Goal: Check status: Check status

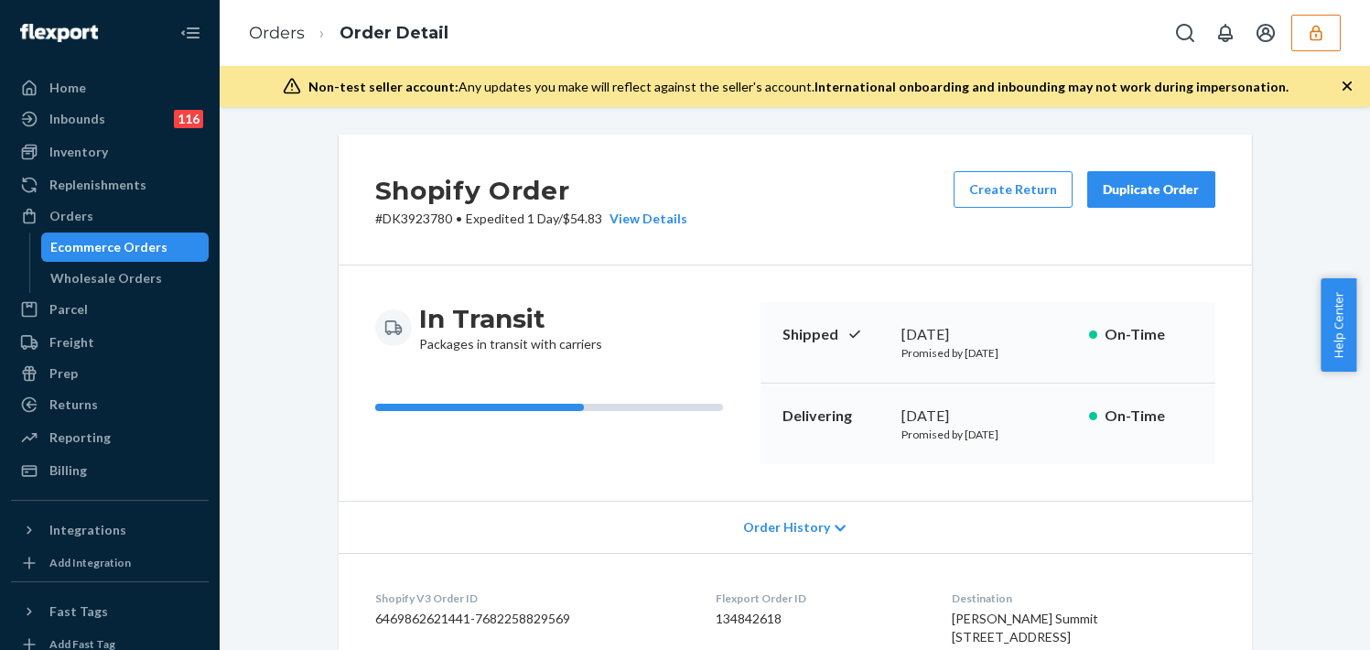
click at [1322, 33] on icon "button" at bounding box center [1316, 33] width 18 height 18
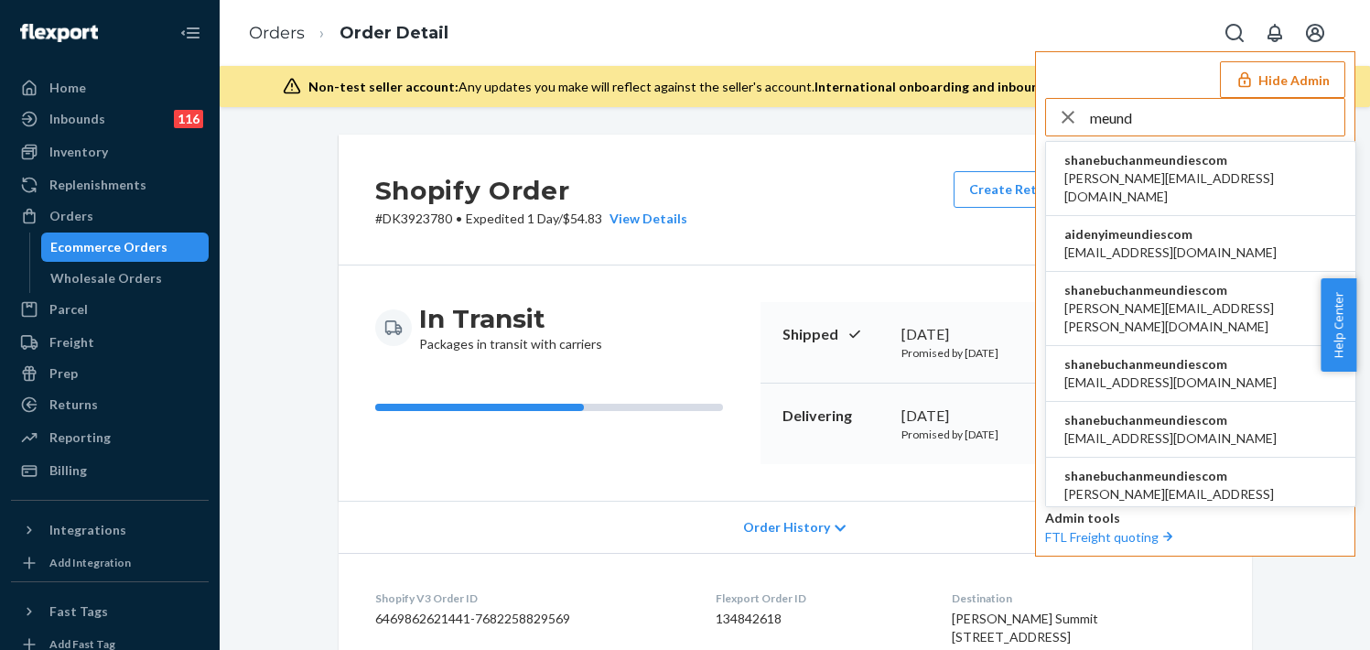
type input "meund"
click at [1156, 150] on li "shanebuchanmeundiescom aaronjhon.ygay@awesomecx.com" at bounding box center [1200, 179] width 309 height 74
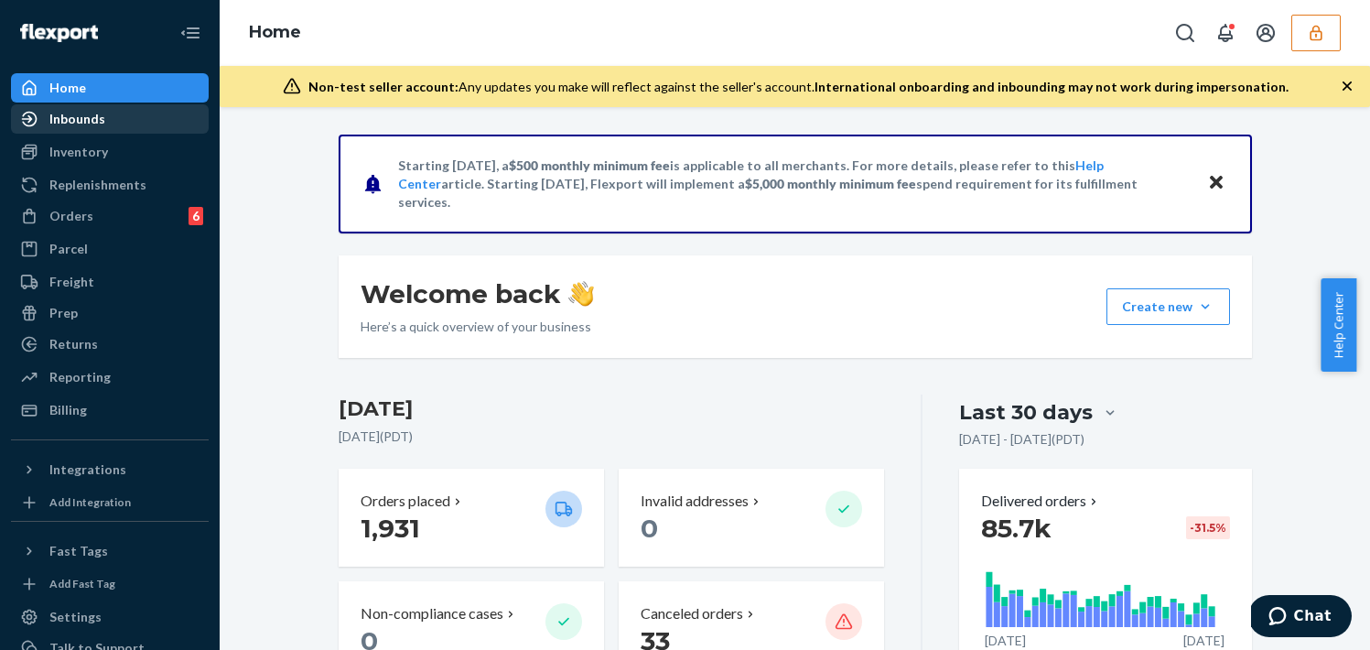
click at [125, 124] on div "Inbounds" at bounding box center [110, 119] width 194 height 26
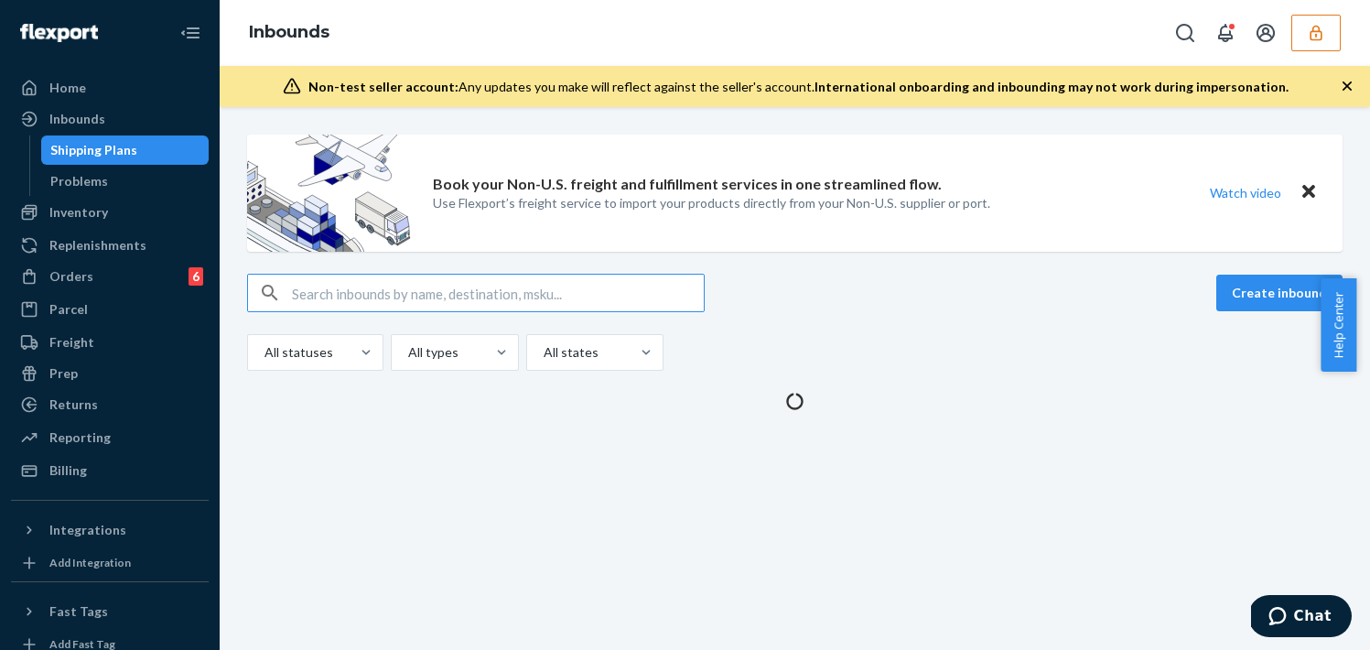
type input "9887207"
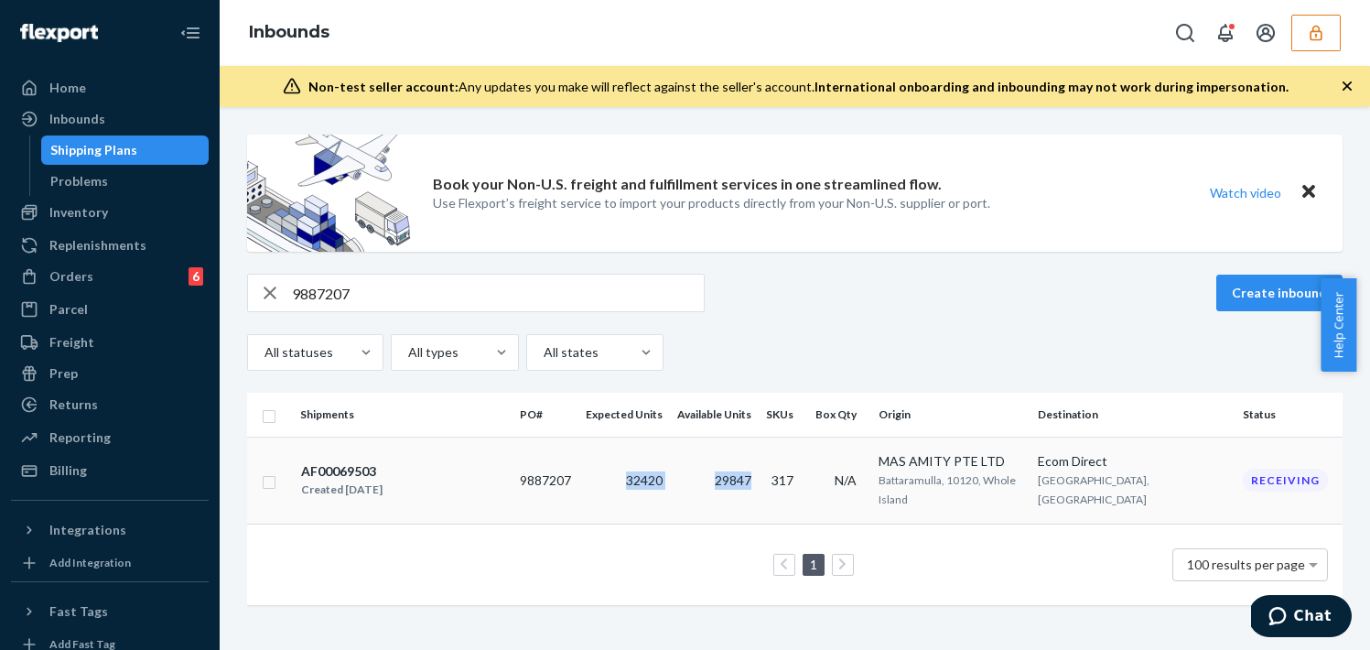
copy tr "32420 29847"
drag, startPoint x: 643, startPoint y: 473, endPoint x: 724, endPoint y: 411, distance: 101.8
click at [776, 473] on tr "AF00069503 Created Aug 4, 2025 9887207 32420 29847 317 N/A MAS AMITY PTE LTD Ba…" at bounding box center [795, 480] width 1096 height 87
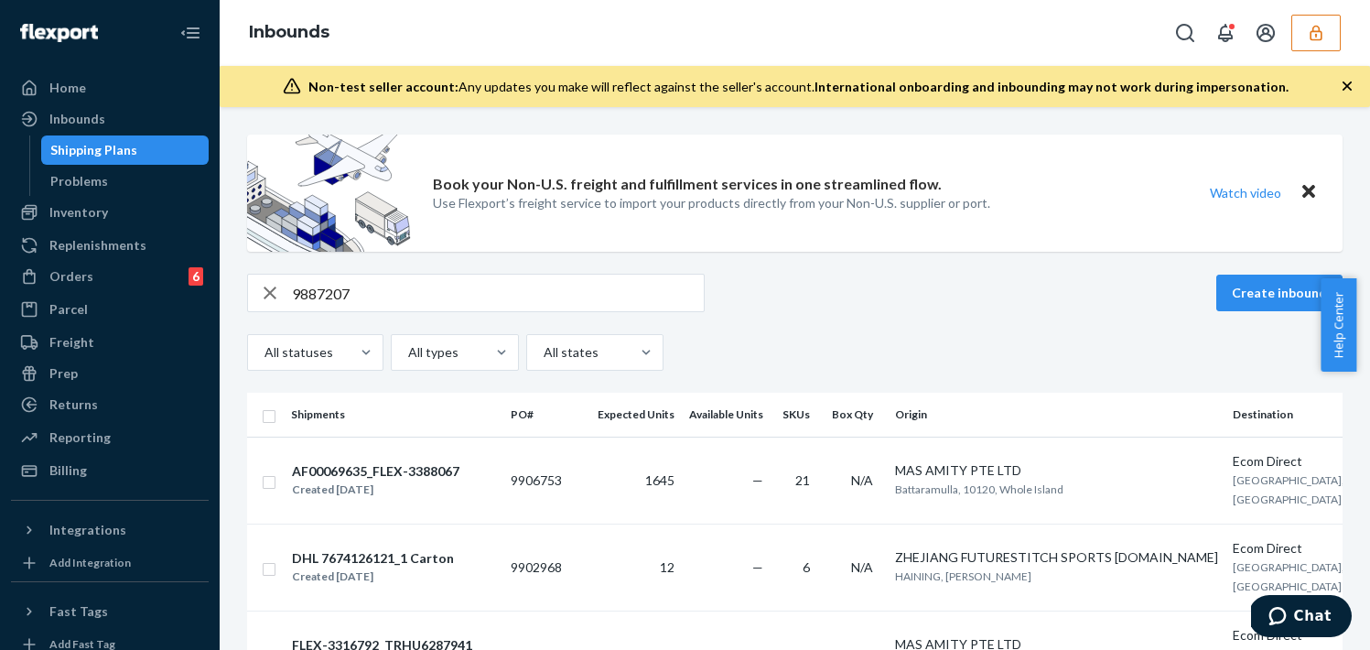
click at [466, 283] on input "9887207" at bounding box center [498, 293] width 412 height 37
paste input "75673"
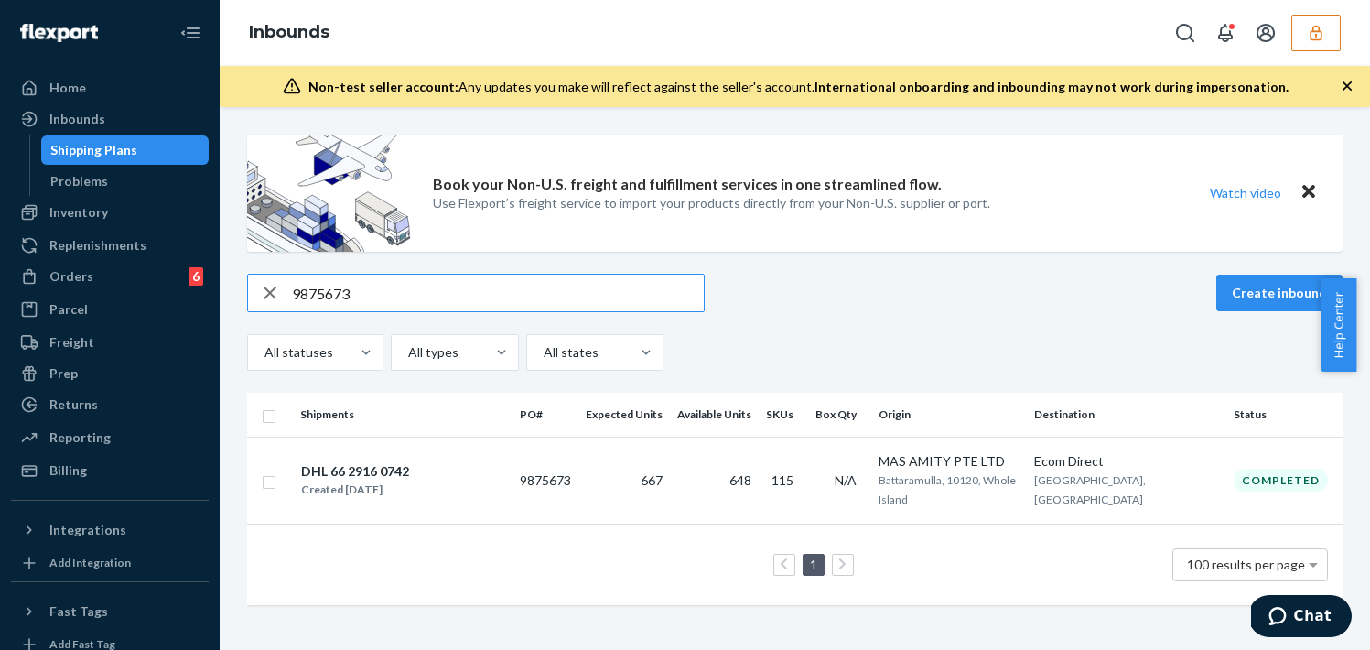
type input "9875673"
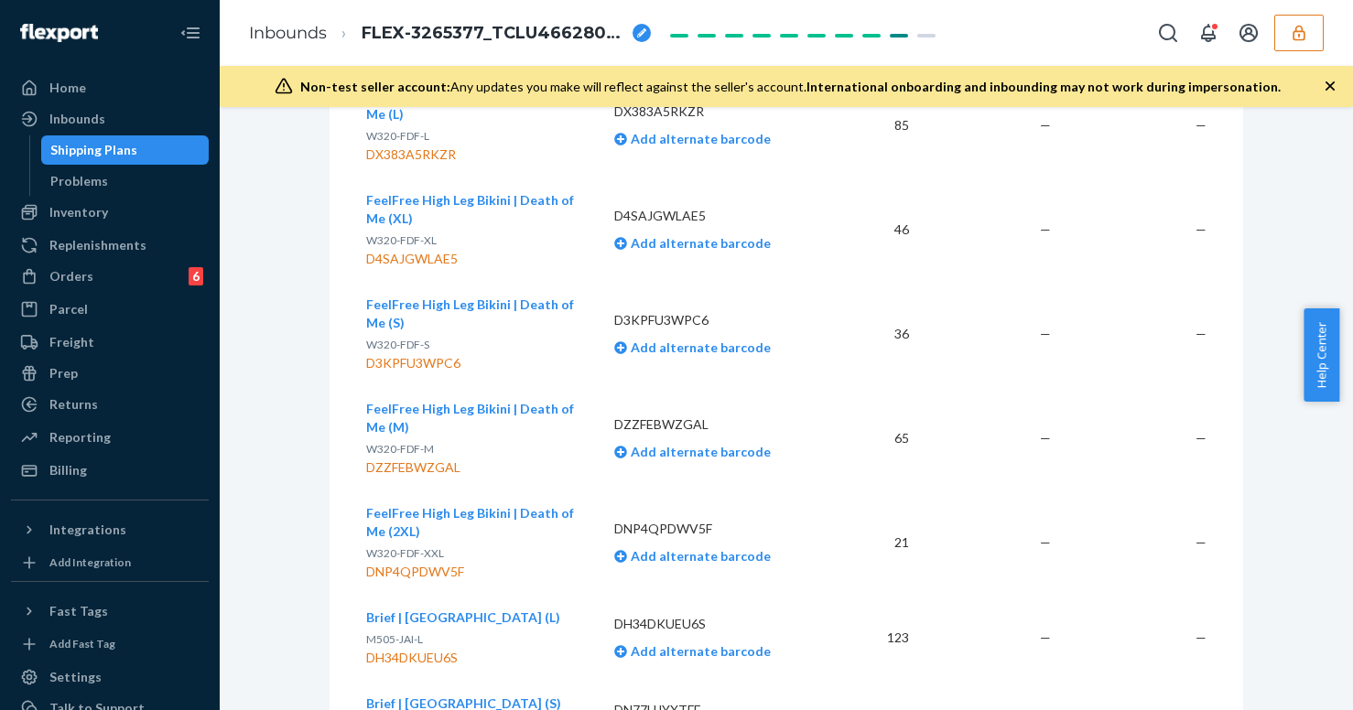
click at [115, 145] on div "Shipping Plans" at bounding box center [93, 150] width 87 height 18
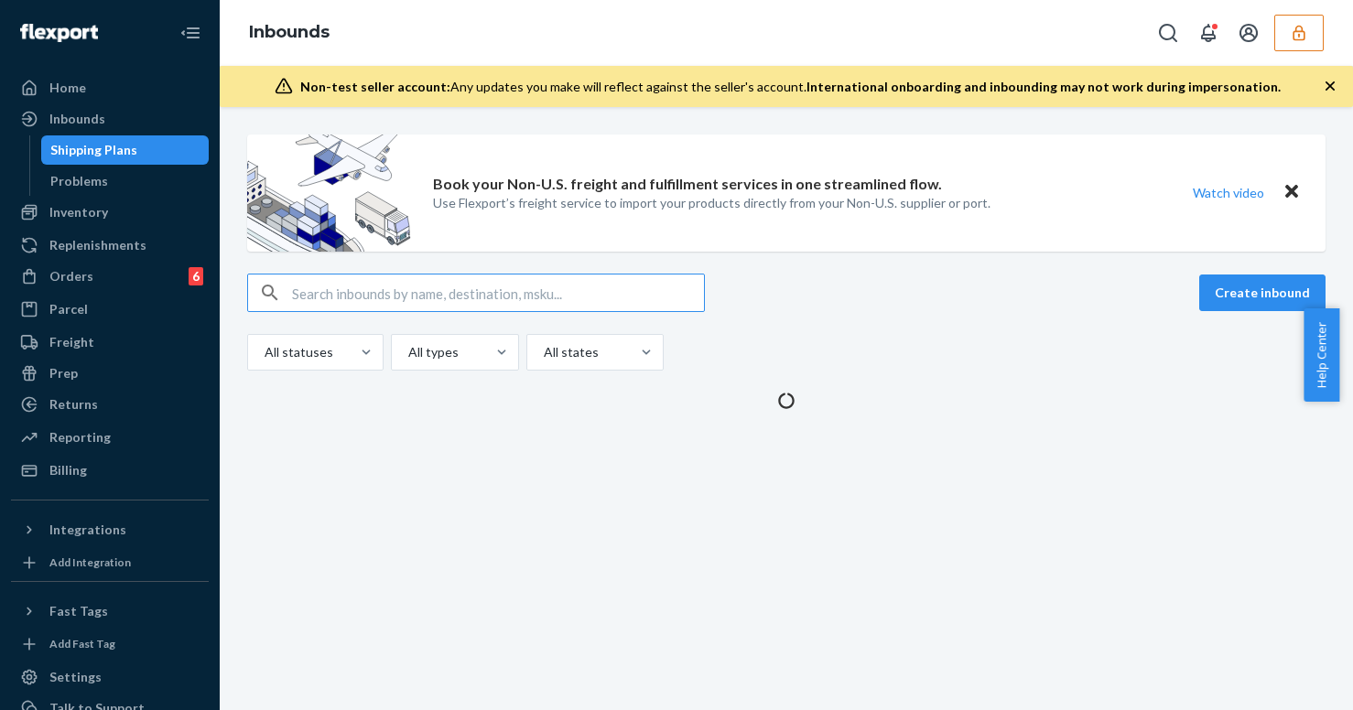
type input "9887193"
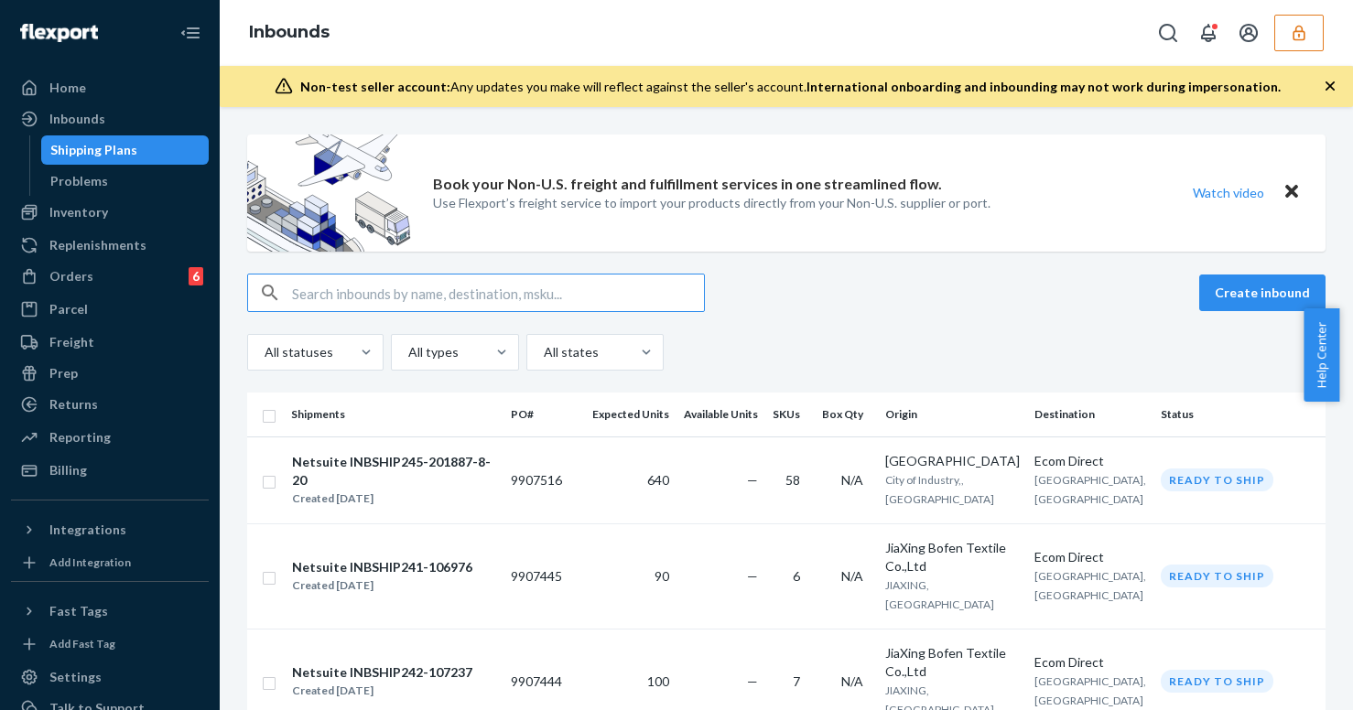
click at [619, 286] on input "text" at bounding box center [498, 293] width 412 height 37
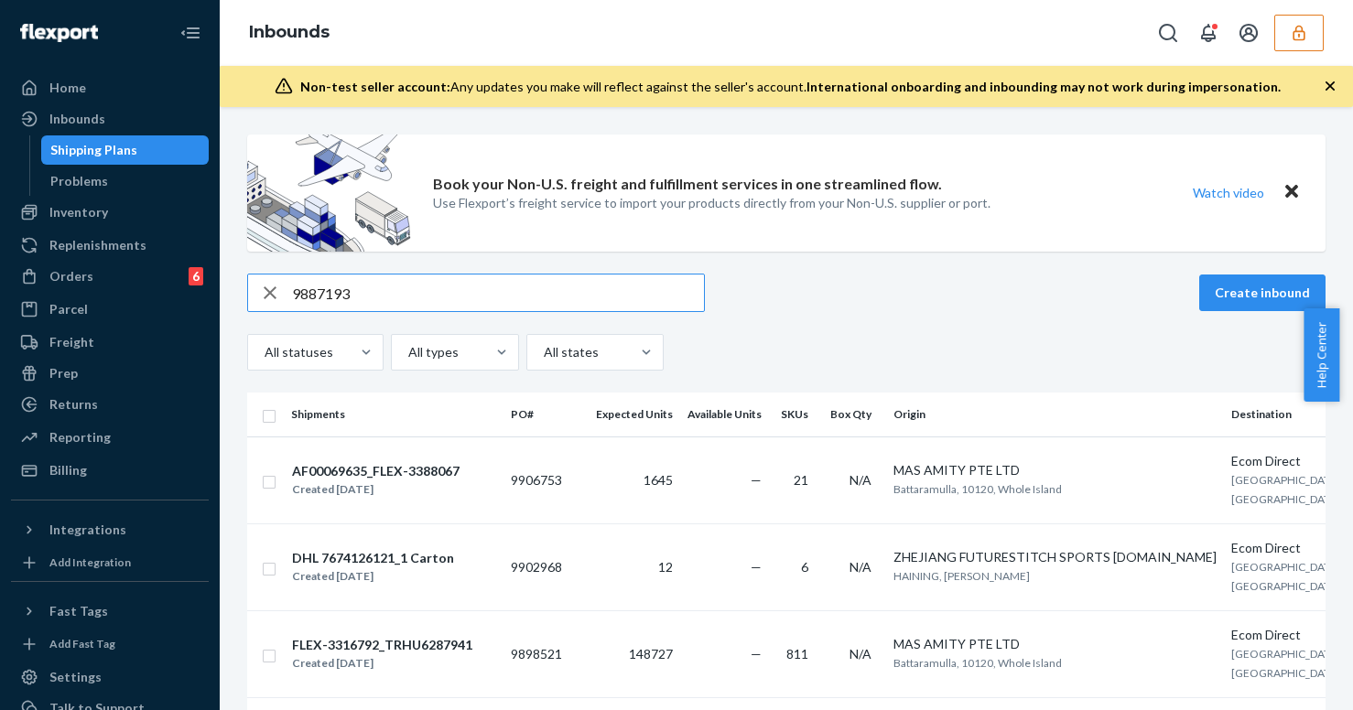
click at [453, 282] on input "9887193" at bounding box center [498, 293] width 412 height 37
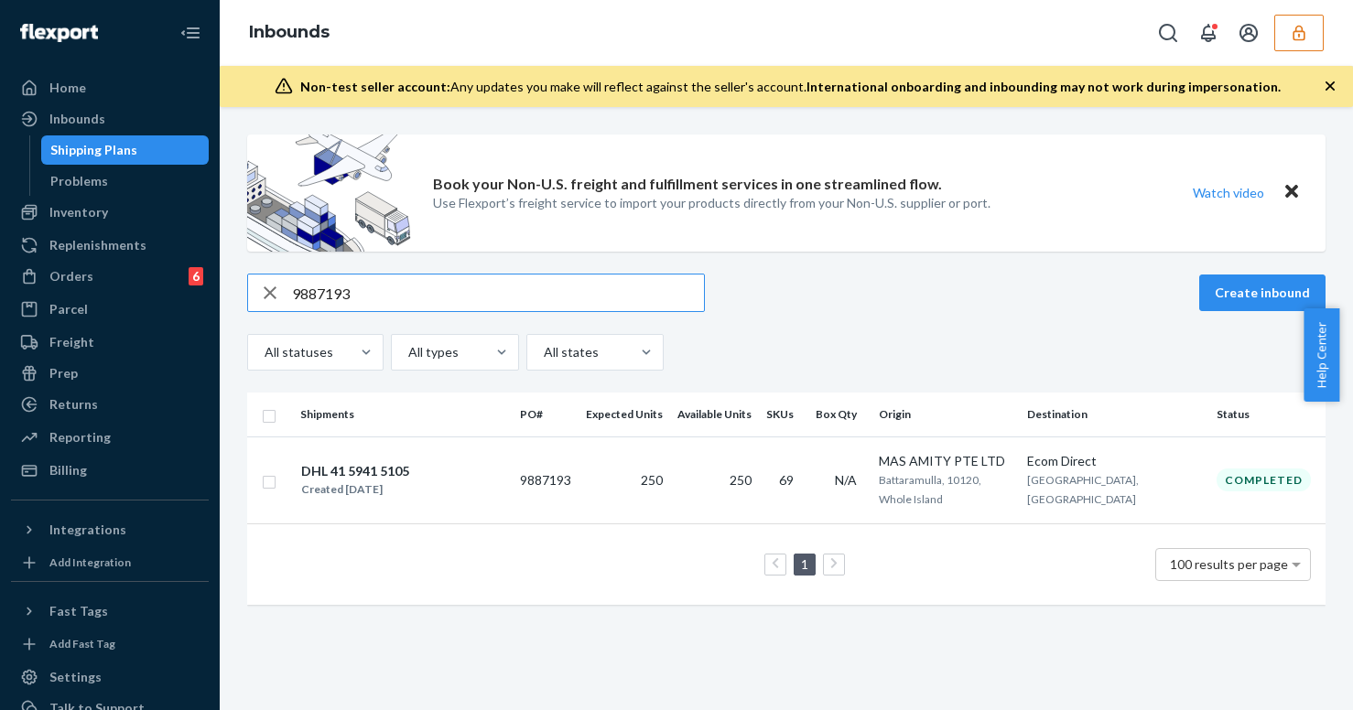
click at [574, 294] on input "9887193" at bounding box center [498, 293] width 412 height 37
paste input "91080"
type input "9891080"
copy tr "1635 1566"
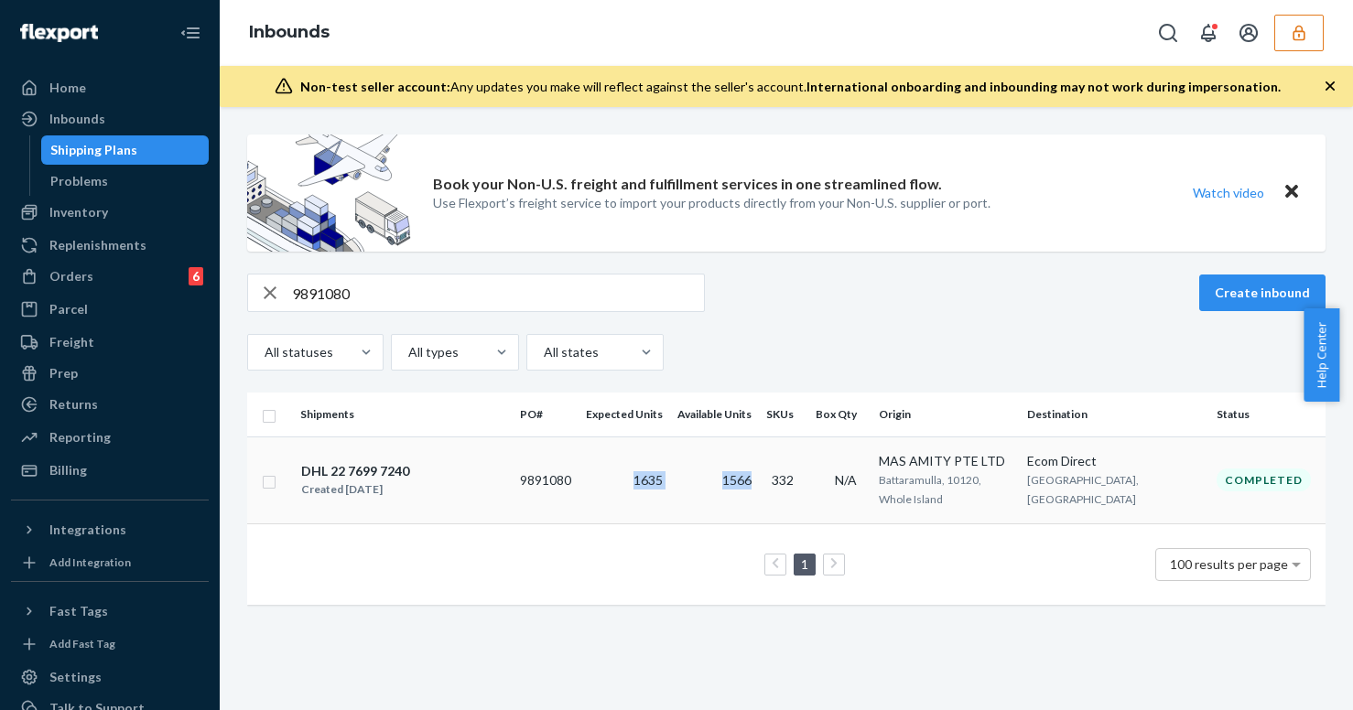
drag, startPoint x: 633, startPoint y: 475, endPoint x: 774, endPoint y: 480, distance: 141.0
click at [774, 480] on tr "DHL 22 7699 7240 Created [DATE] 9891080 1635 1566 332 N/A MAS AMITY PTE LTD Bat…" at bounding box center [786, 480] width 1078 height 87
click at [578, 465] on td "9891080" at bounding box center [546, 480] width 66 height 87
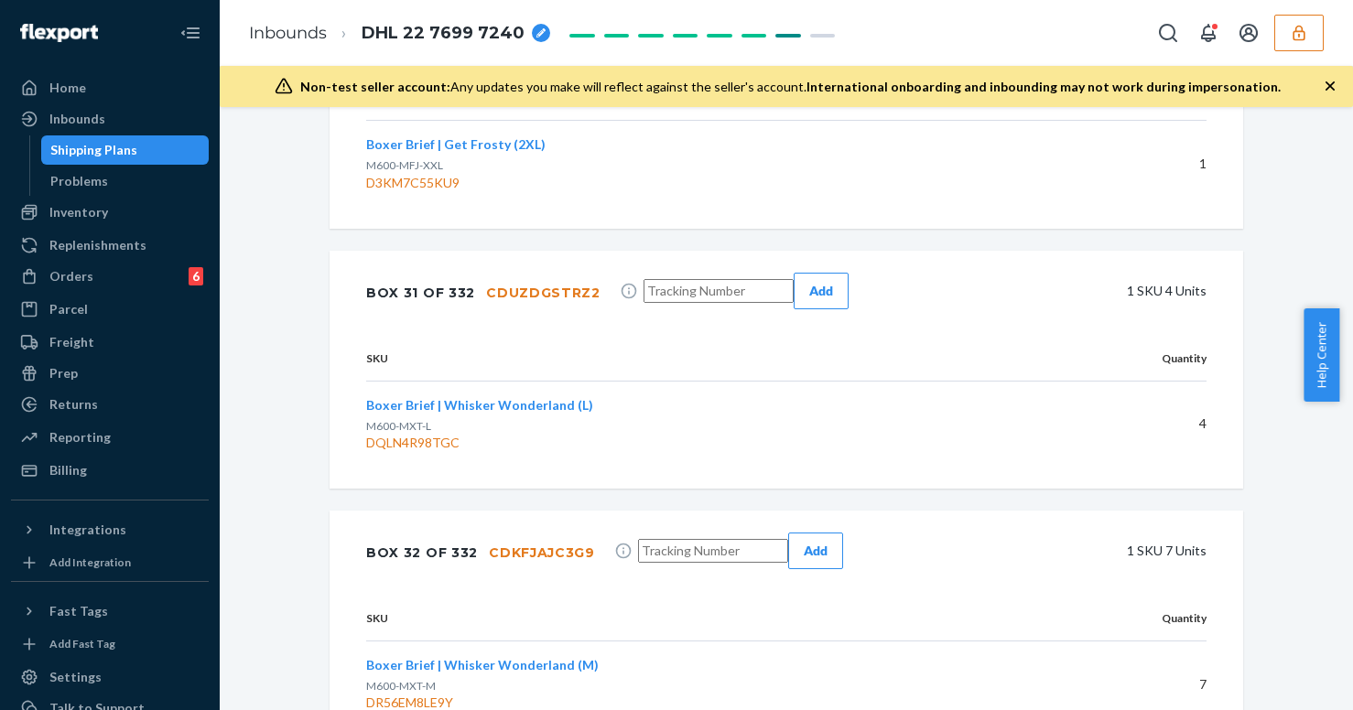
scroll to position [44200, 0]
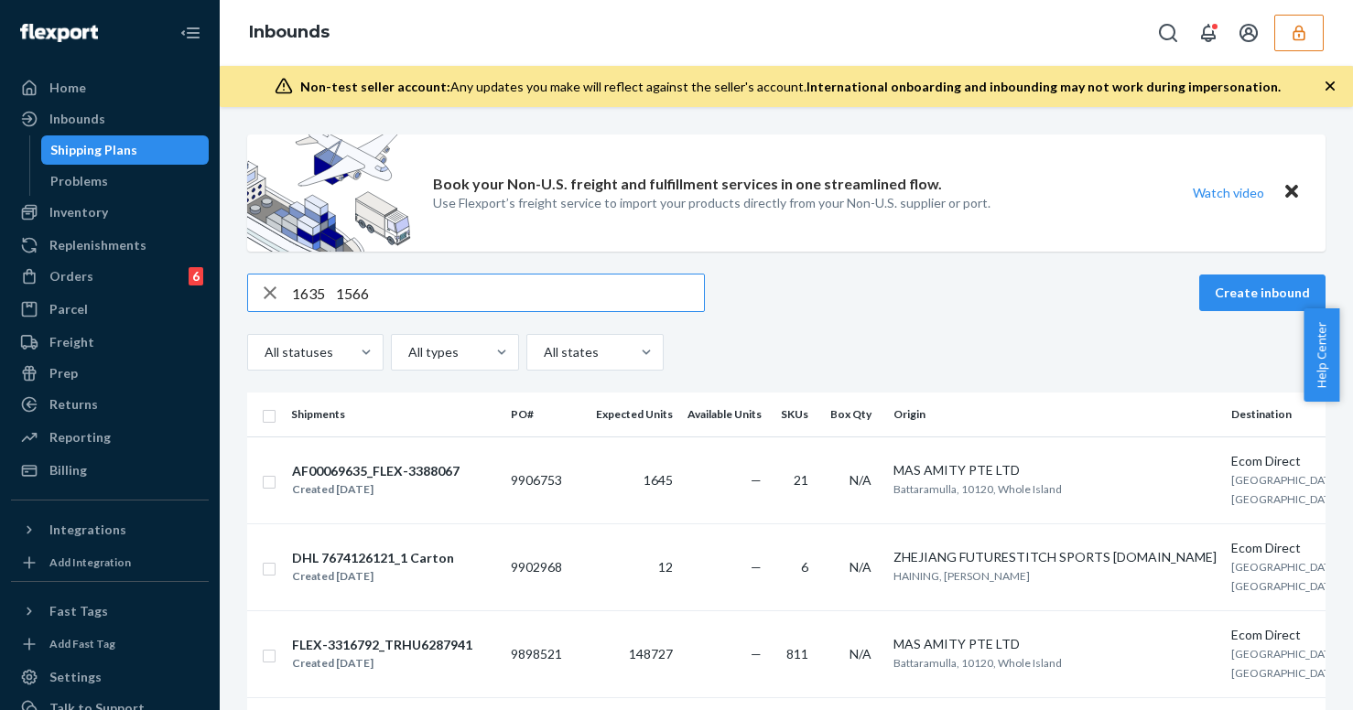
type input "1635 1566"
